Goal: Task Accomplishment & Management: Manage account settings

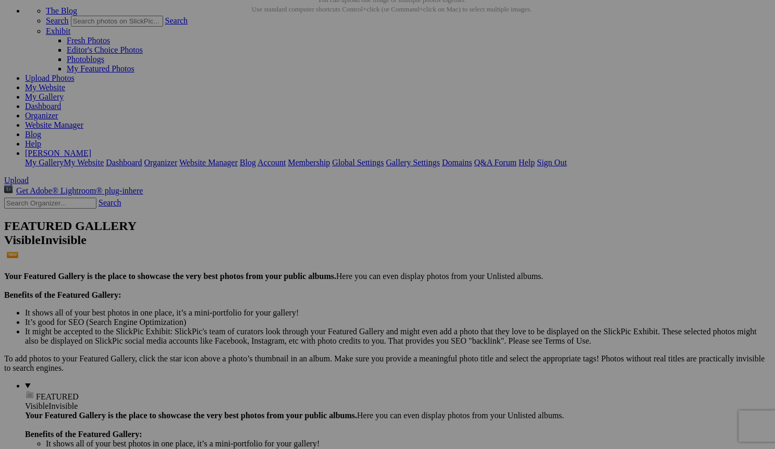
scroll to position [60, 0]
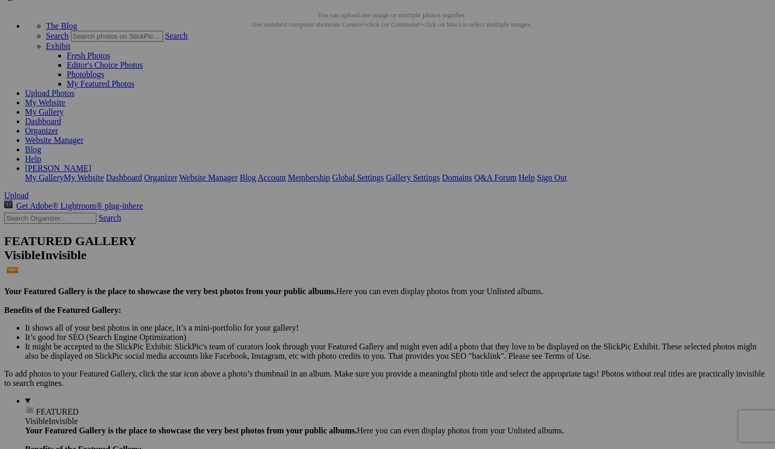
scroll to position [44, 0]
drag, startPoint x: 301, startPoint y: 174, endPoint x: 273, endPoint y: 172, distance: 28.2
drag, startPoint x: 317, startPoint y: 174, endPoint x: 268, endPoint y: 173, distance: 49.0
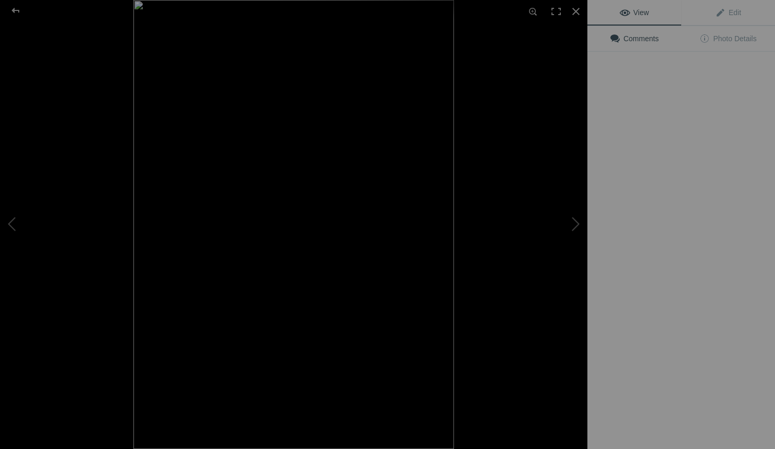
type input "Red Hair Dachsund-Suncoast Pet Magazine Cover"
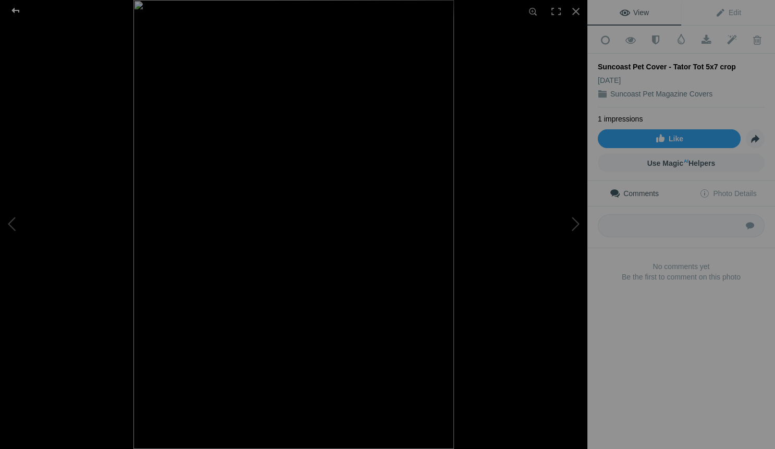
click at [16, 9] on div at bounding box center [16, 10] width 38 height 21
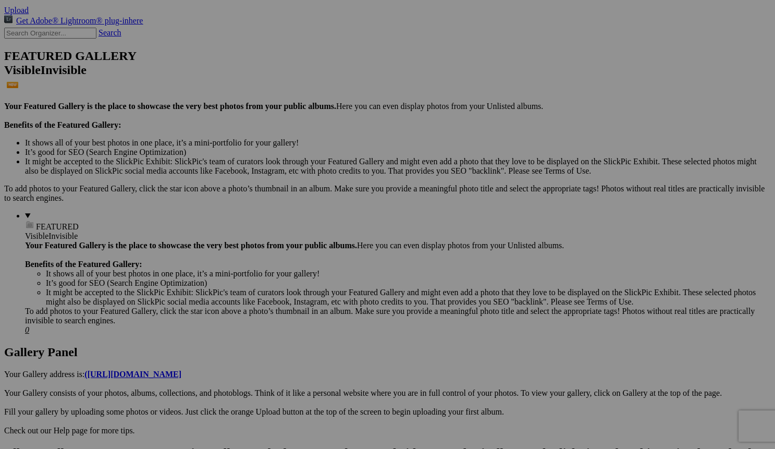
scroll to position [230, 0]
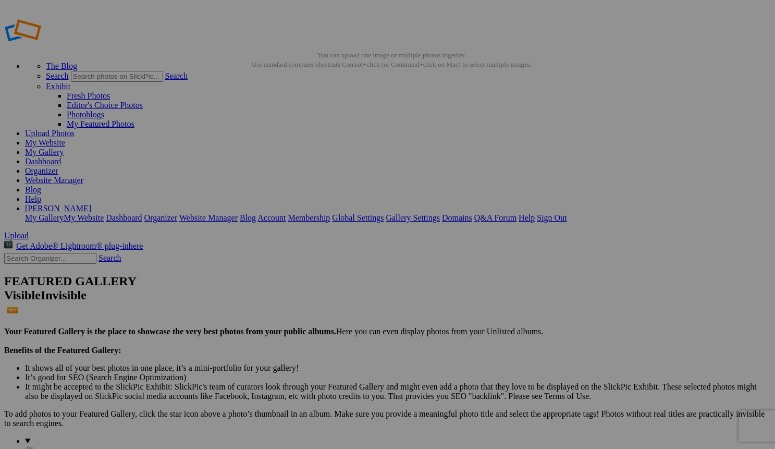
scroll to position [1, 0]
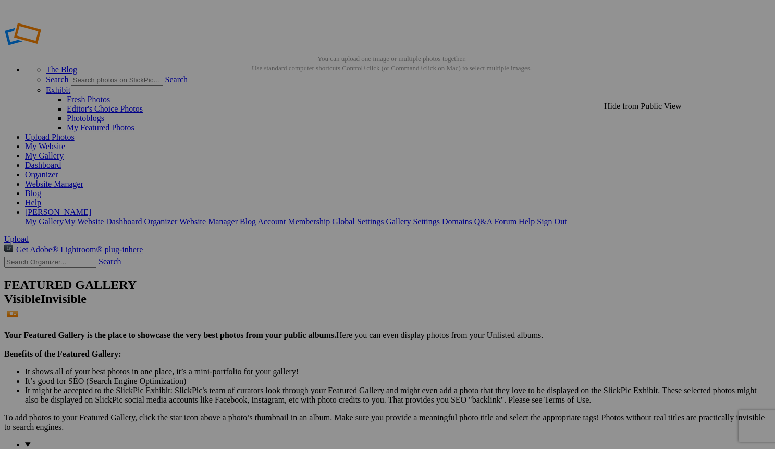
click at [65, 142] on link "My Website" at bounding box center [45, 146] width 40 height 9
click at [83, 180] on link "Website Manager" at bounding box center [54, 184] width 58 height 9
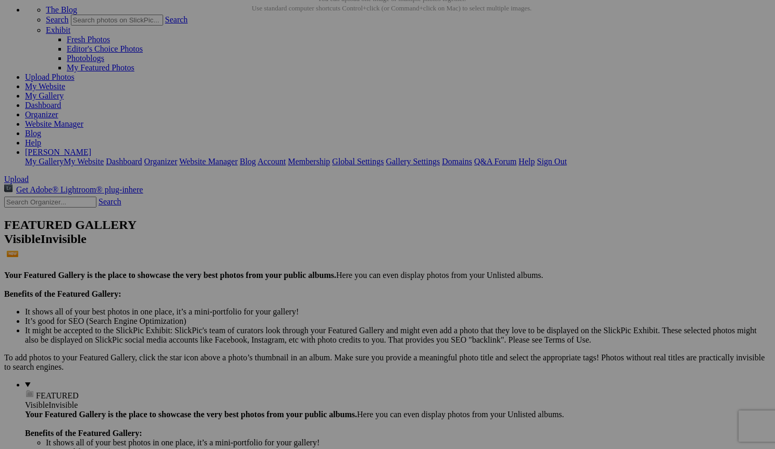
scroll to position [63, 0]
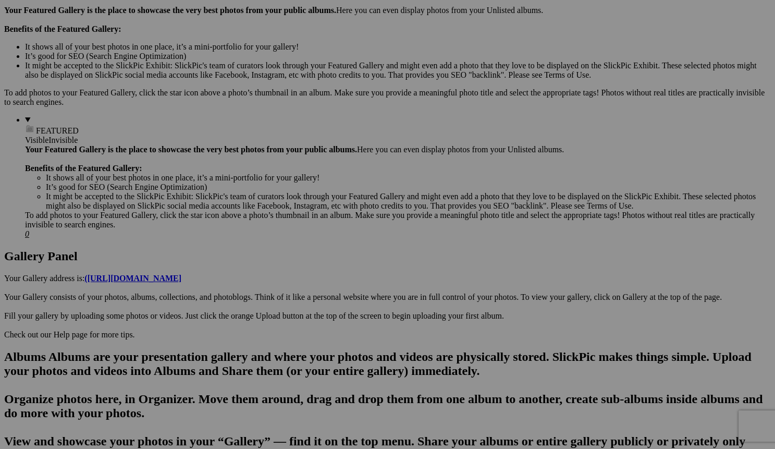
scroll to position [325, 0]
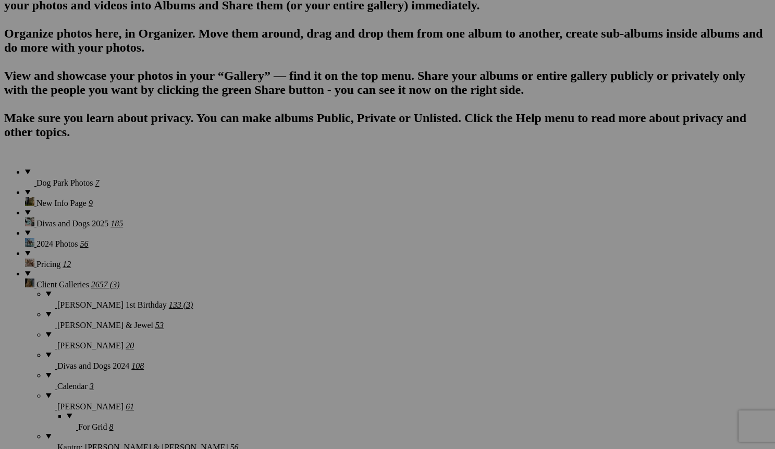
scroll to position [674, 0]
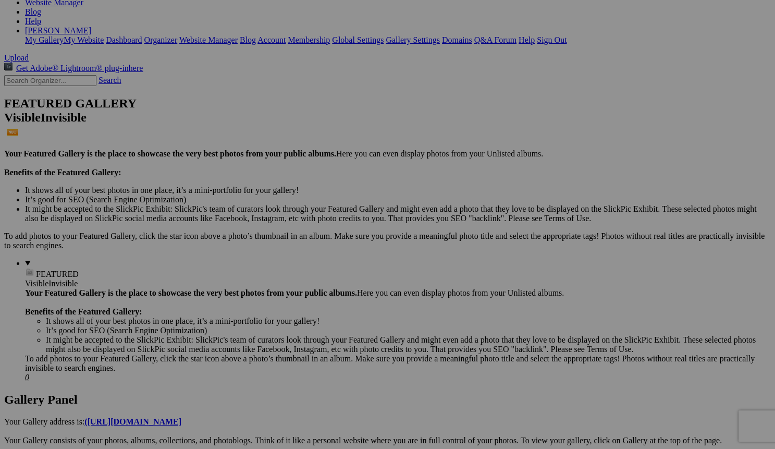
scroll to position [180, 0]
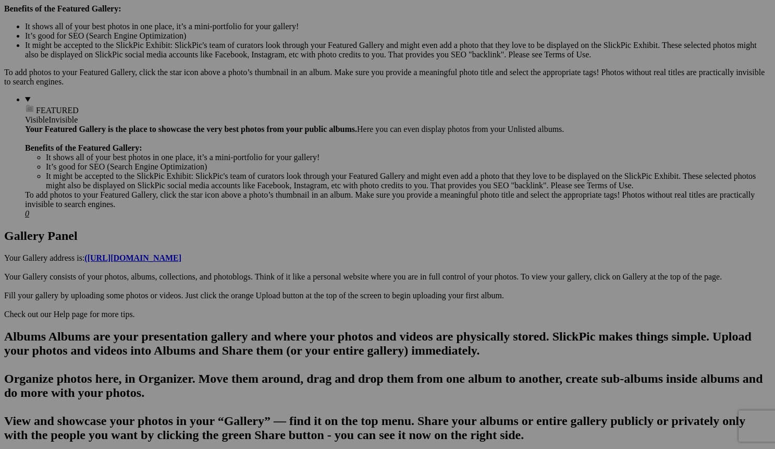
scroll to position [347, 0]
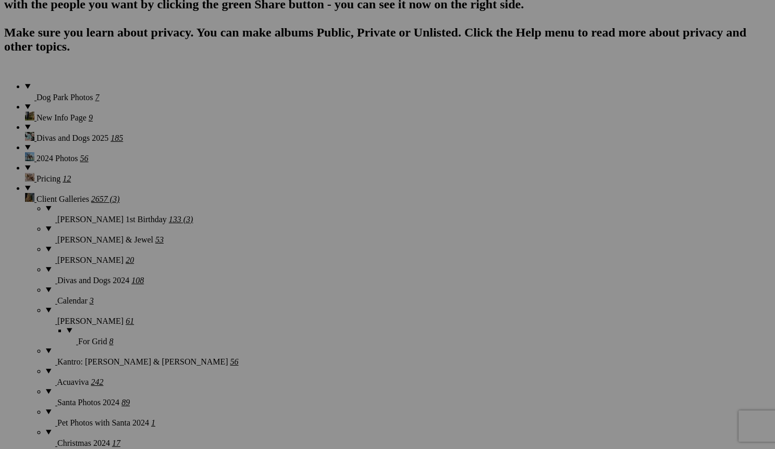
scroll to position [776, 0]
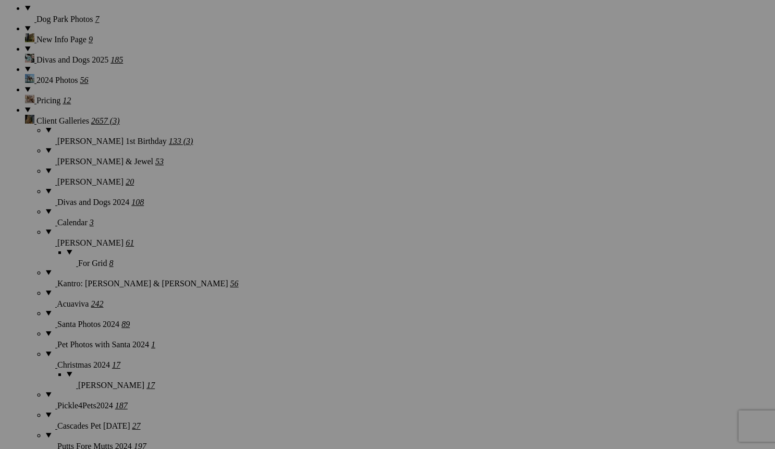
scroll to position [855, 0]
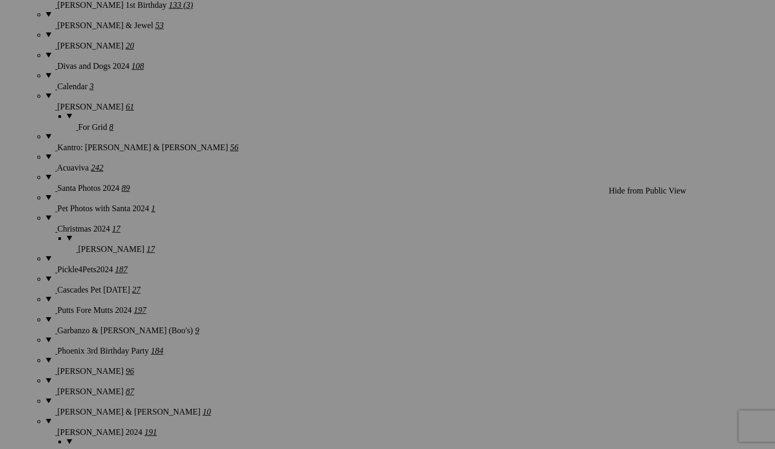
scroll to position [991, 0]
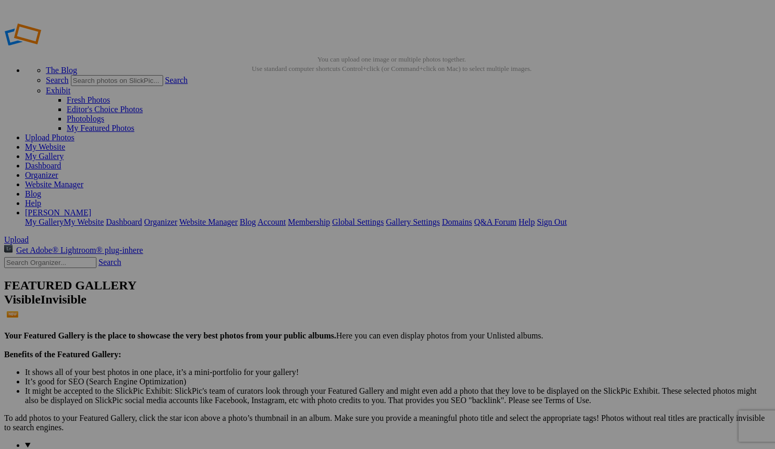
scroll to position [0, 0]
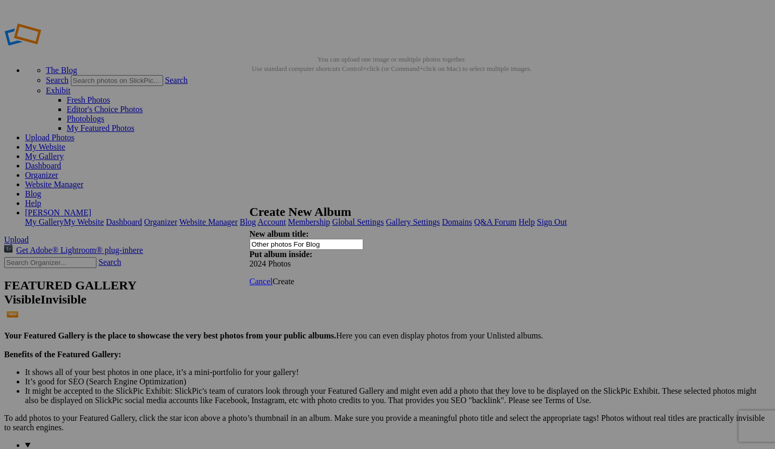
type input "Other photos For Blog"
click at [294, 277] on span "Create" at bounding box center [284, 281] width 22 height 9
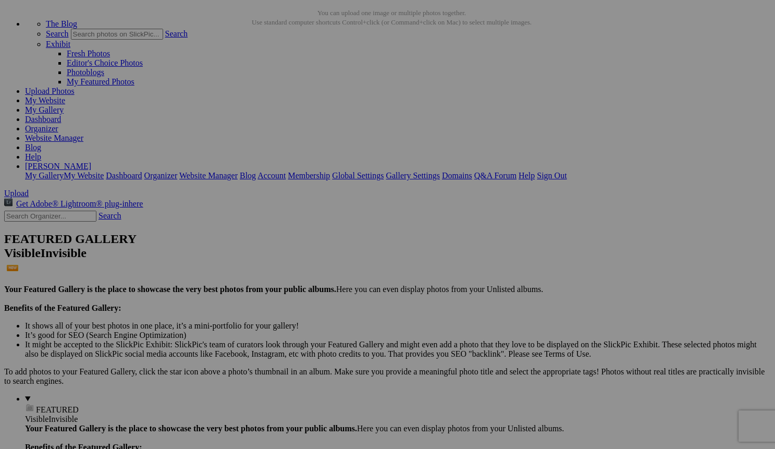
scroll to position [47, 0]
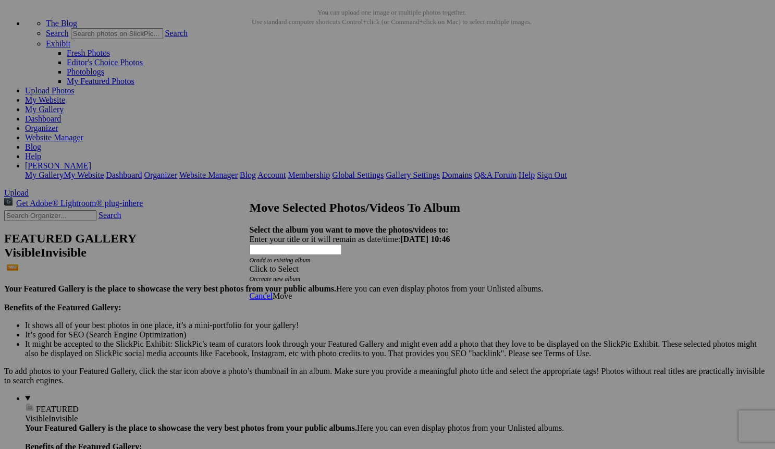
click at [250, 264] on span at bounding box center [250, 268] width 0 height 9
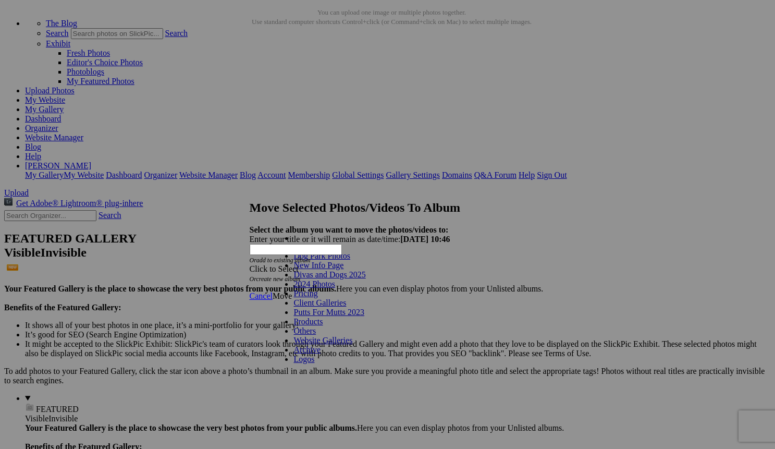
click at [335, 288] on span at bounding box center [335, 283] width 0 height 9
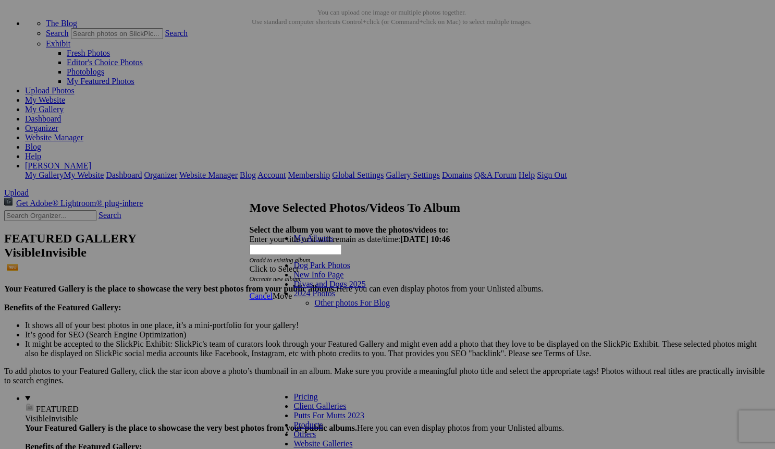
click at [322, 298] on link "Other photos For Blog" at bounding box center [351, 302] width 75 height 9
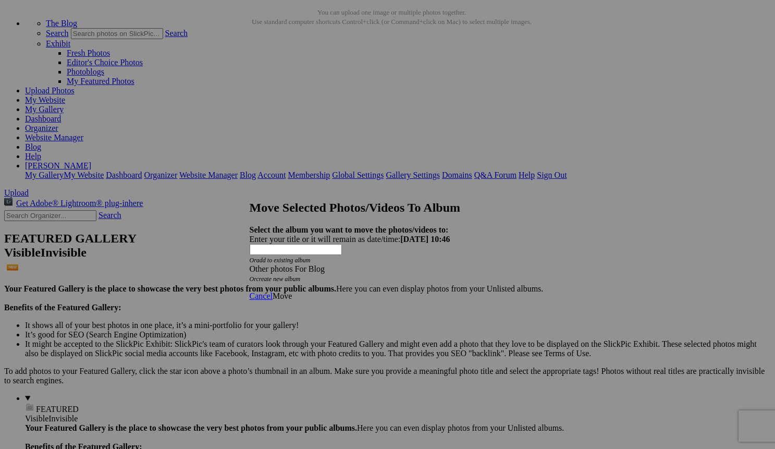
click at [292, 291] on span "Move" at bounding box center [282, 295] width 19 height 9
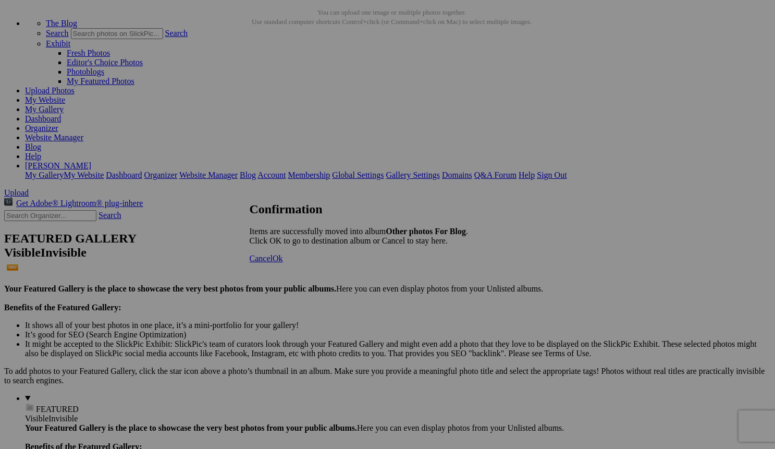
click at [283, 263] on span "Ok" at bounding box center [278, 258] width 10 height 9
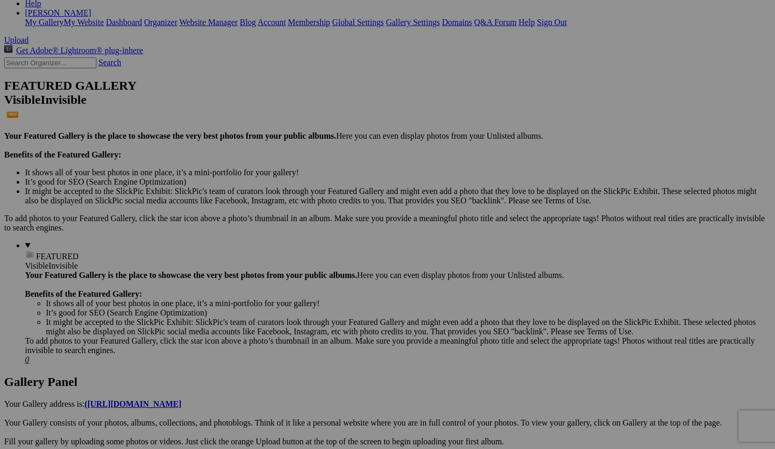
scroll to position [215, 0]
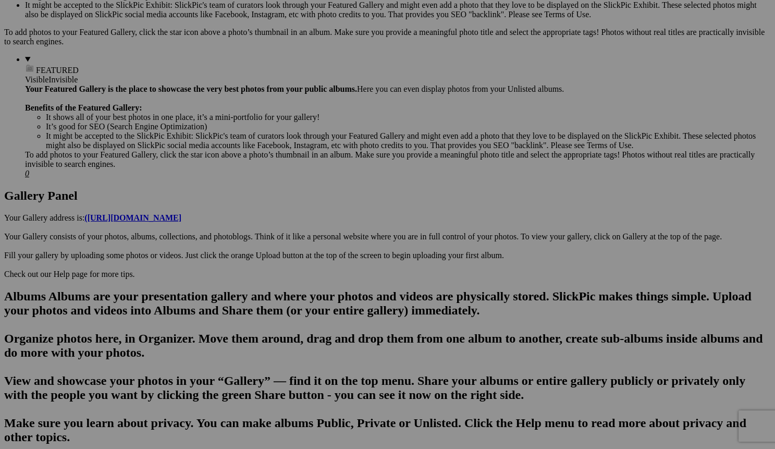
scroll to position [388, 0]
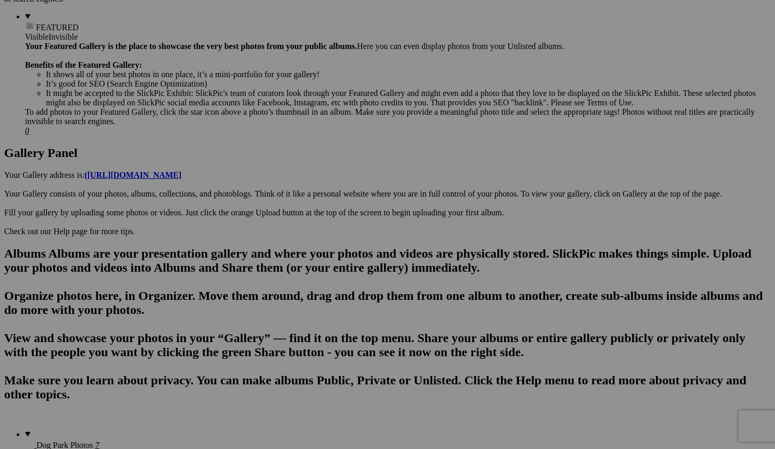
scroll to position [427, 0]
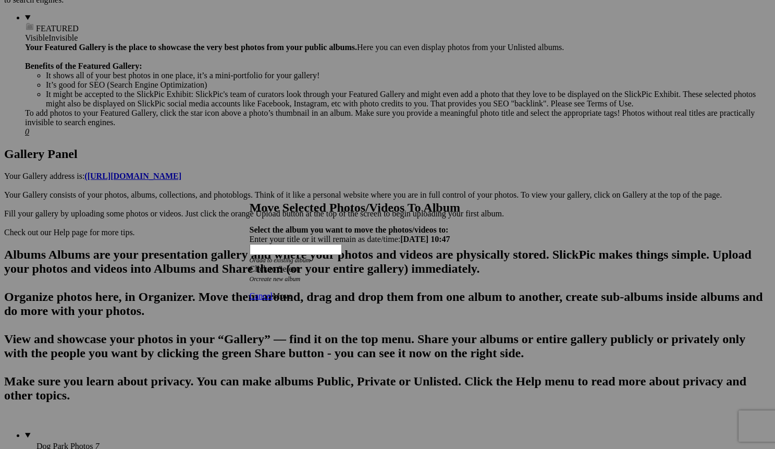
click at [350, 264] on div "Click to Select" at bounding box center [388, 268] width 276 height 9
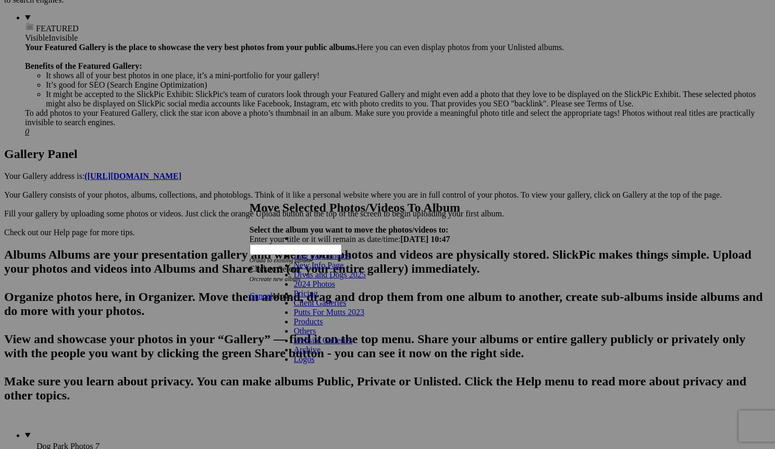
click at [335, 288] on span at bounding box center [335, 283] width 0 height 9
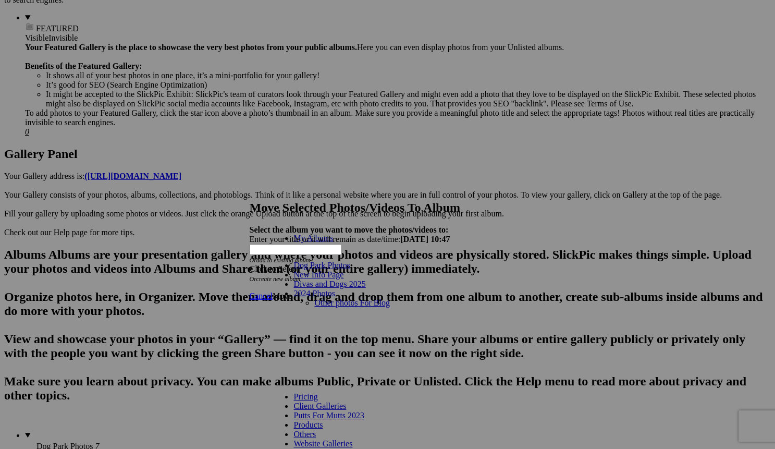
click at [322, 298] on link "Other photos For Blog" at bounding box center [351, 302] width 75 height 9
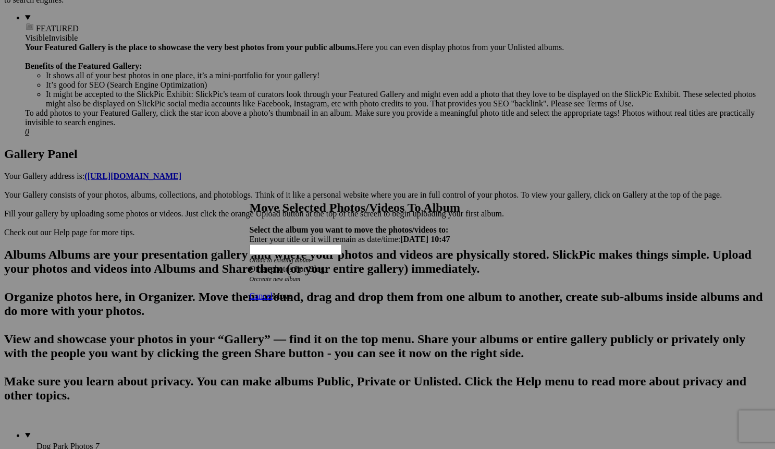
click at [292, 291] on span "Move" at bounding box center [282, 295] width 19 height 9
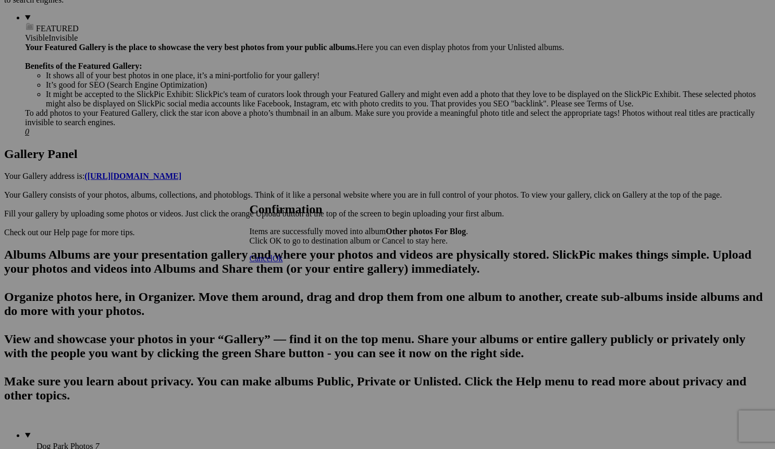
click at [283, 263] on span "Ok" at bounding box center [278, 258] width 10 height 9
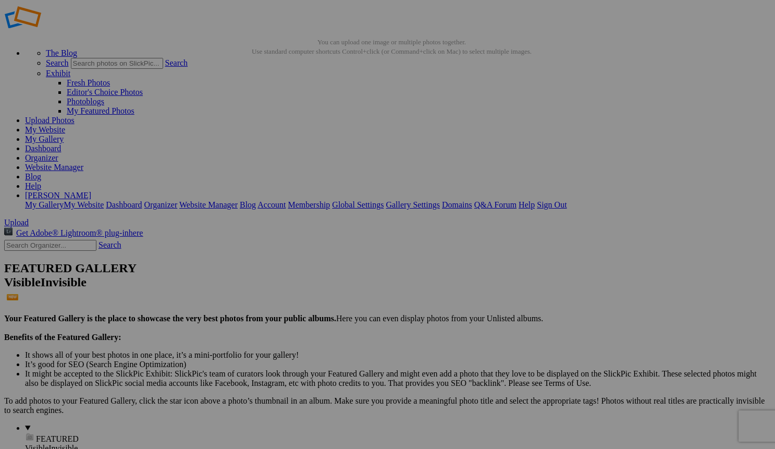
scroll to position [20, 0]
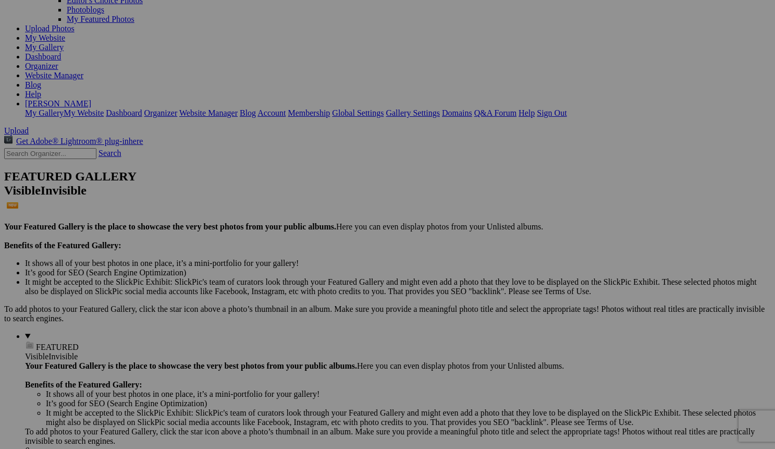
scroll to position [120, 0]
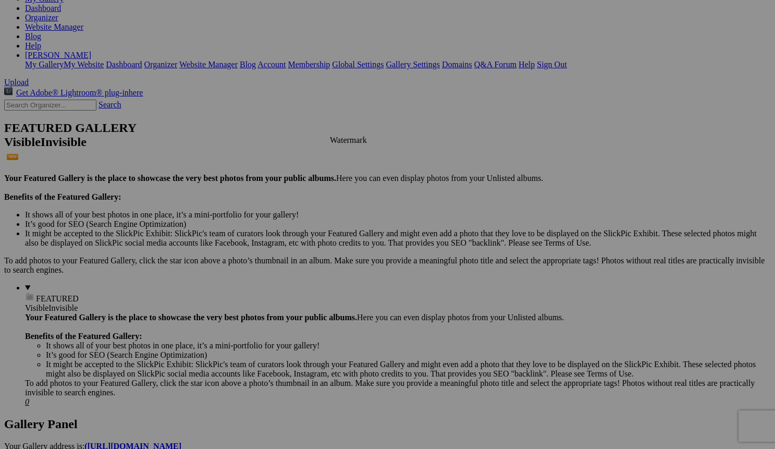
scroll to position [157, 0]
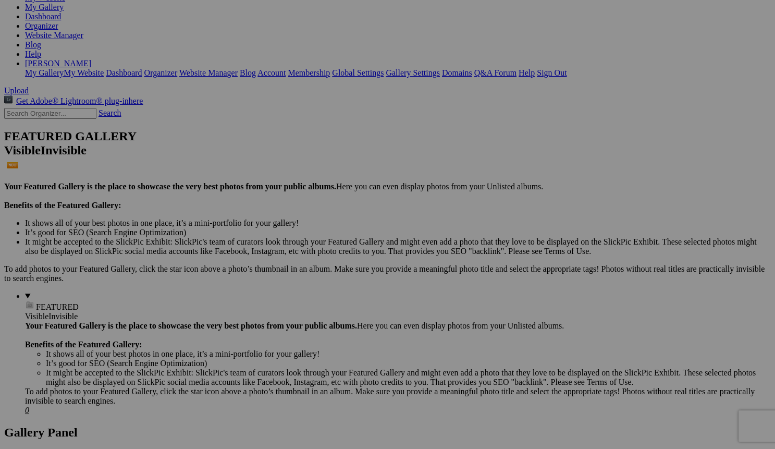
scroll to position [145, 0]
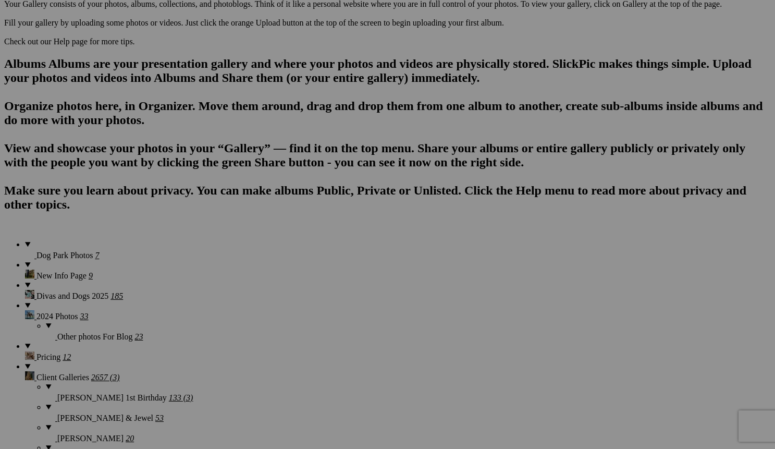
scroll to position [622, 0]
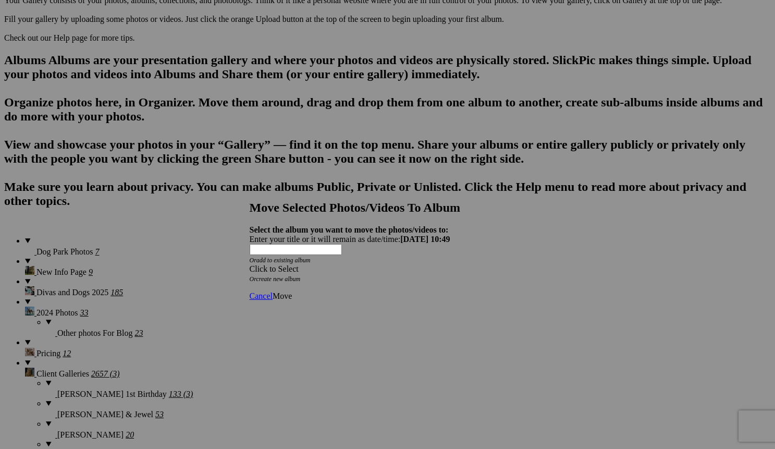
click at [340, 264] on div "Click to Select" at bounding box center [388, 268] width 276 height 9
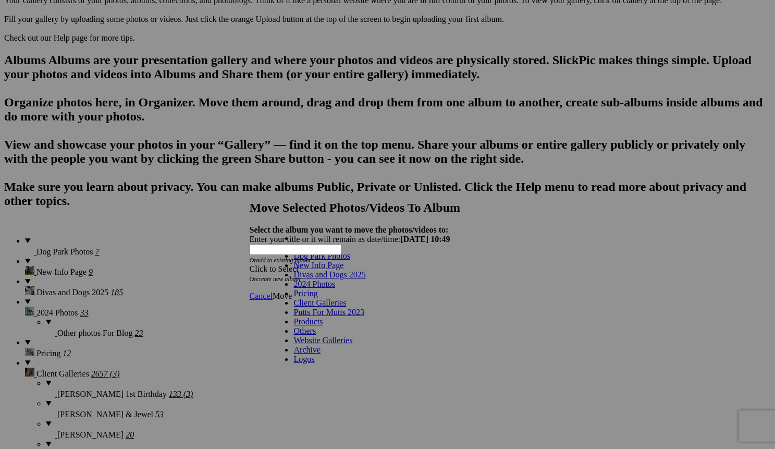
click at [335, 288] on span at bounding box center [335, 283] width 0 height 9
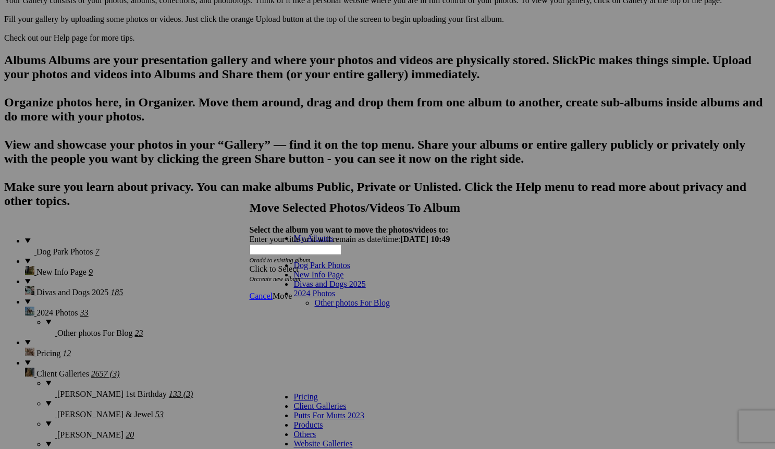
click at [364, 298] on link "Other photos For Blog" at bounding box center [351, 302] width 75 height 9
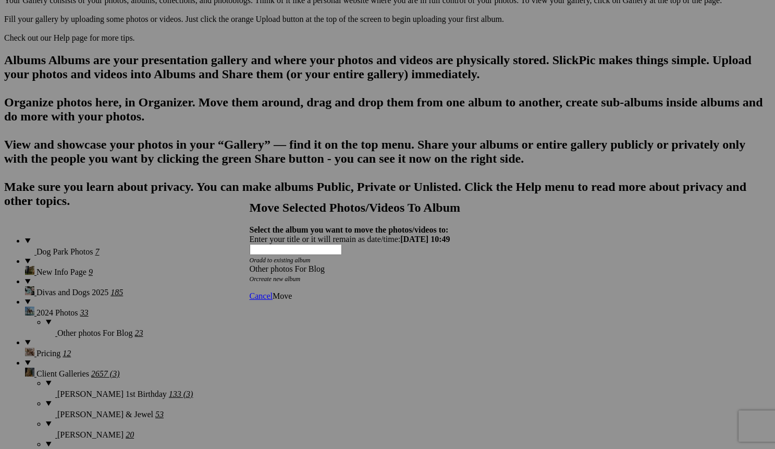
click at [292, 291] on span "Move" at bounding box center [282, 295] width 19 height 9
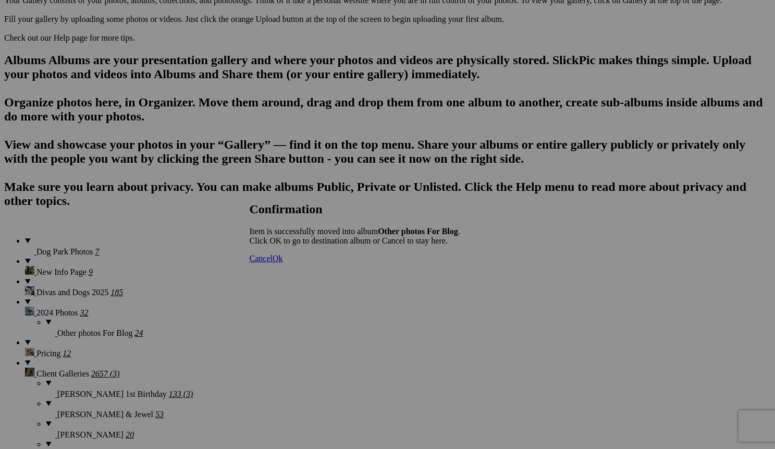
click at [283, 263] on span "Ok" at bounding box center [278, 258] width 10 height 9
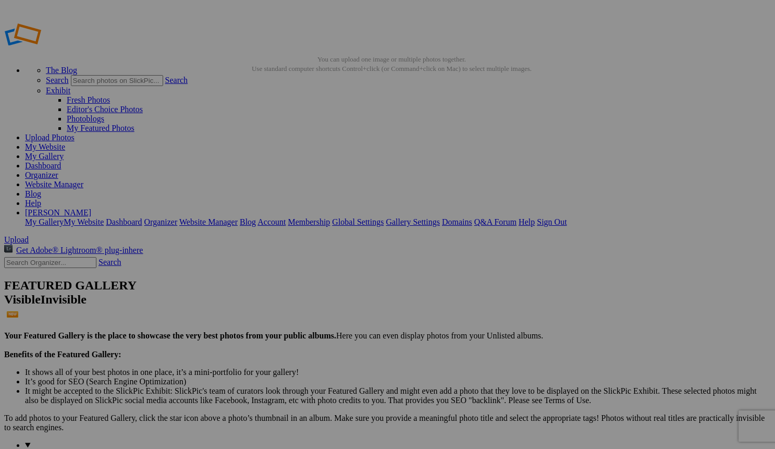
click at [65, 142] on link "My Website" at bounding box center [45, 146] width 40 height 9
